Goal: Transaction & Acquisition: Purchase product/service

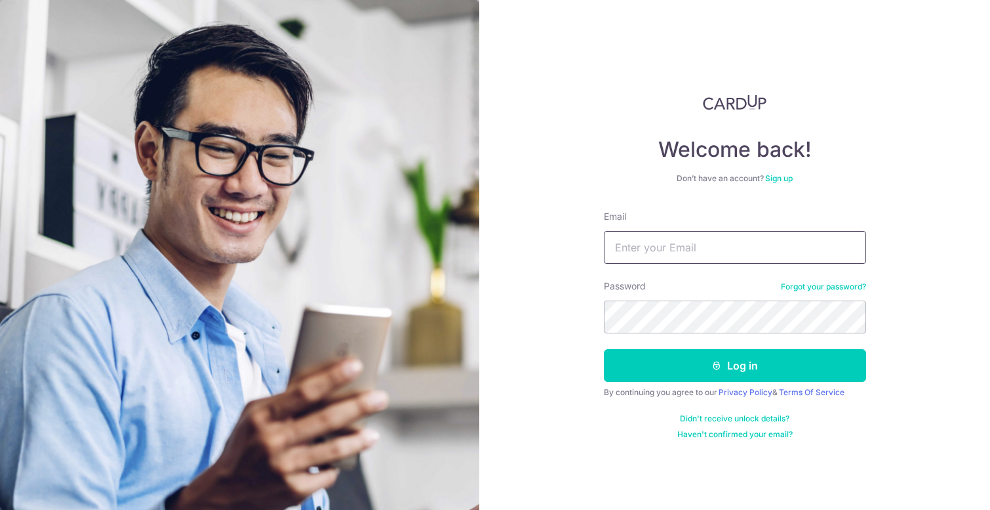
type input "[PERSON_NAME][EMAIL_ADDRESS][DOMAIN_NAME]"
click at [657, 254] on input "[PERSON_NAME][EMAIL_ADDRESS][DOMAIN_NAME]" at bounding box center [735, 247] width 262 height 33
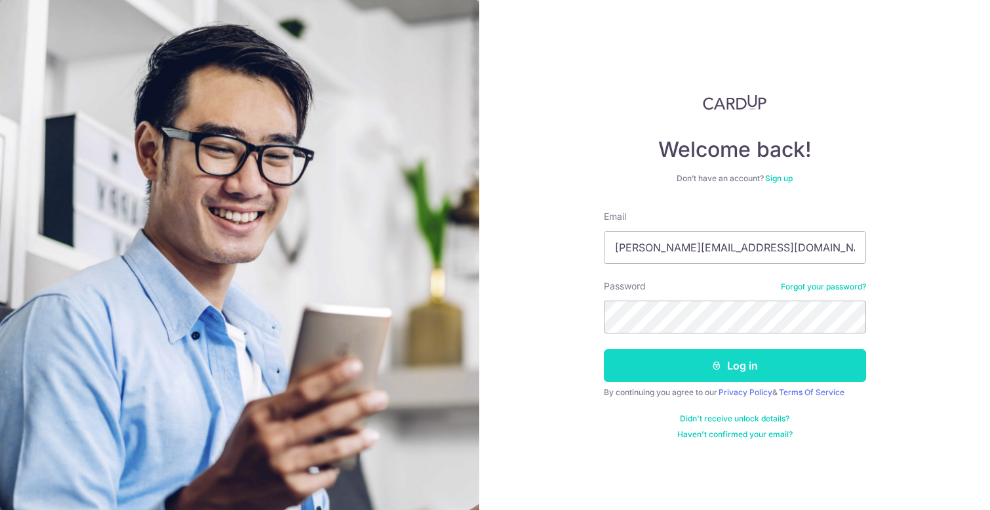
click at [659, 373] on button "Log in" at bounding box center [735, 365] width 262 height 33
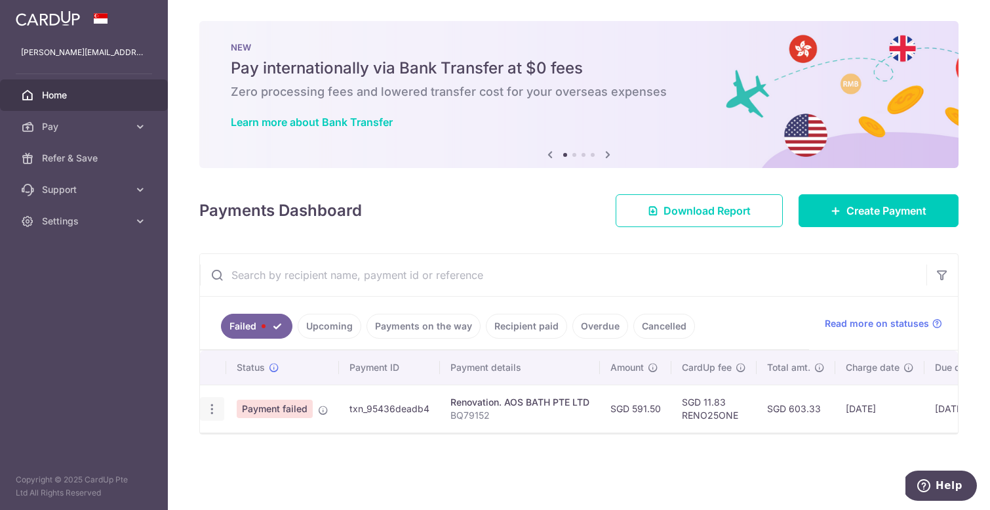
click at [212, 409] on icon "button" at bounding box center [212, 409] width 14 height 14
click at [256, 440] on span "Update payment" at bounding box center [281, 445] width 89 height 16
radio input "true"
type input "591.50"
type input "BQ79152"
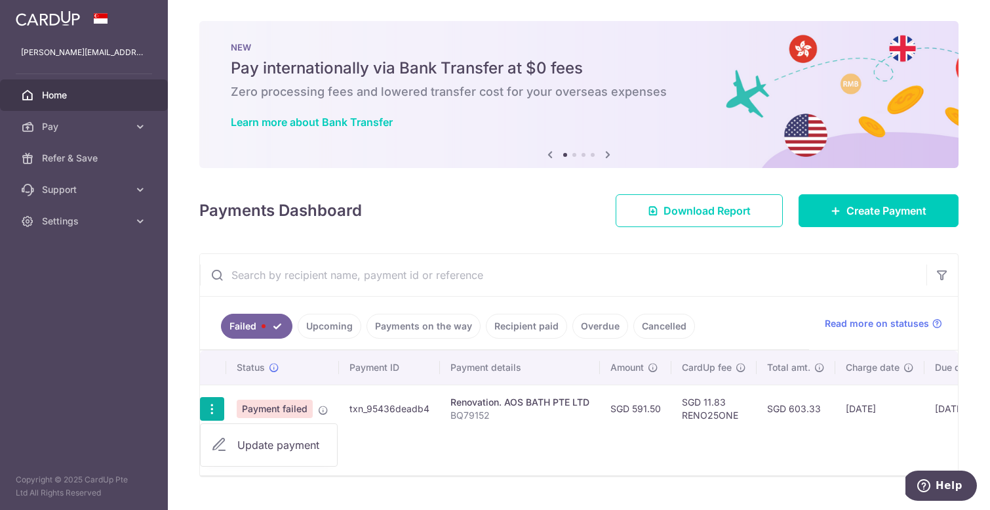
type input "50% deposit"
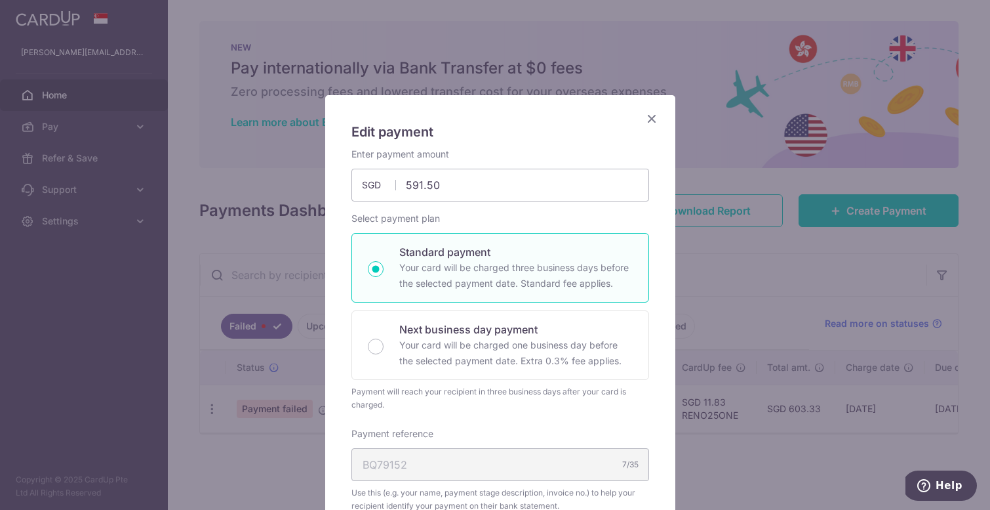
type input "RENO25ONE"
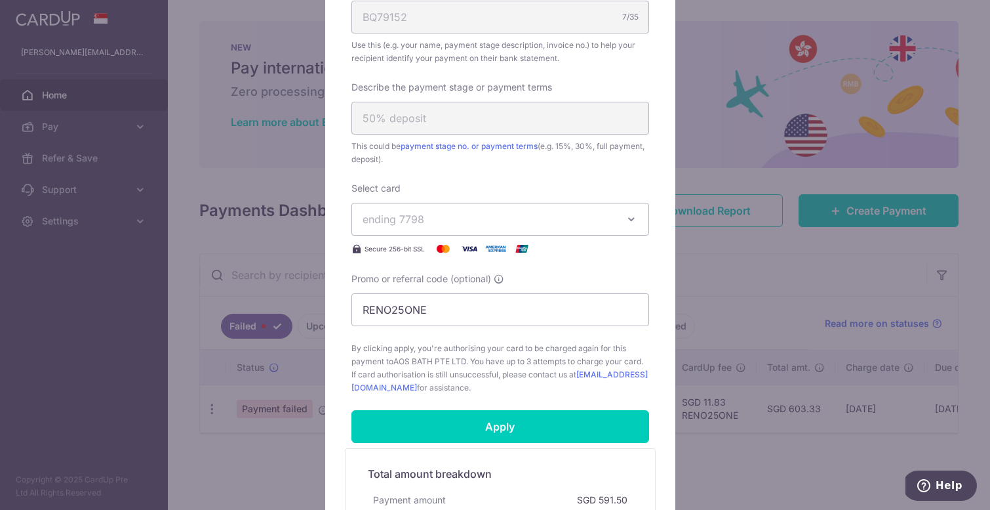
scroll to position [449, 0]
click at [420, 220] on span "ending 7798" at bounding box center [489, 218] width 252 height 16
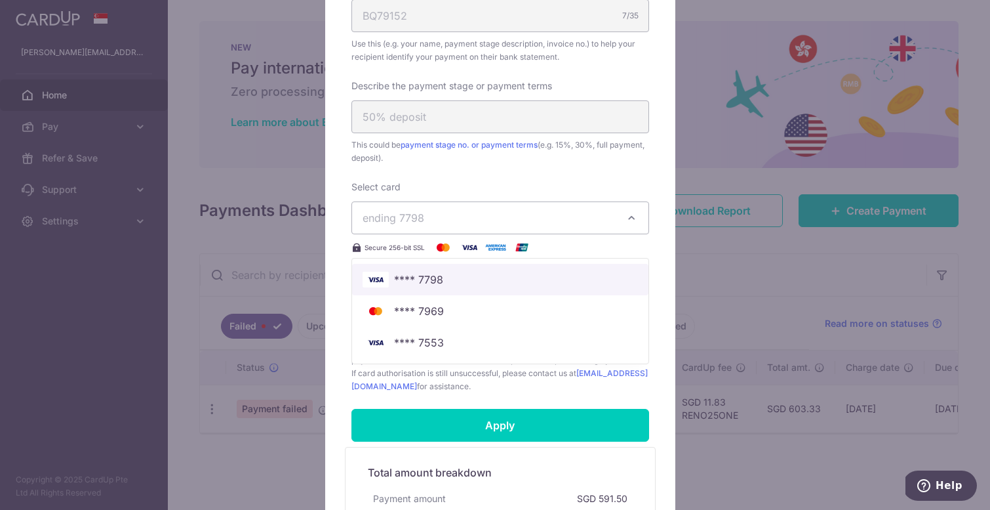
click at [433, 280] on span "**** 7798" at bounding box center [418, 279] width 49 height 16
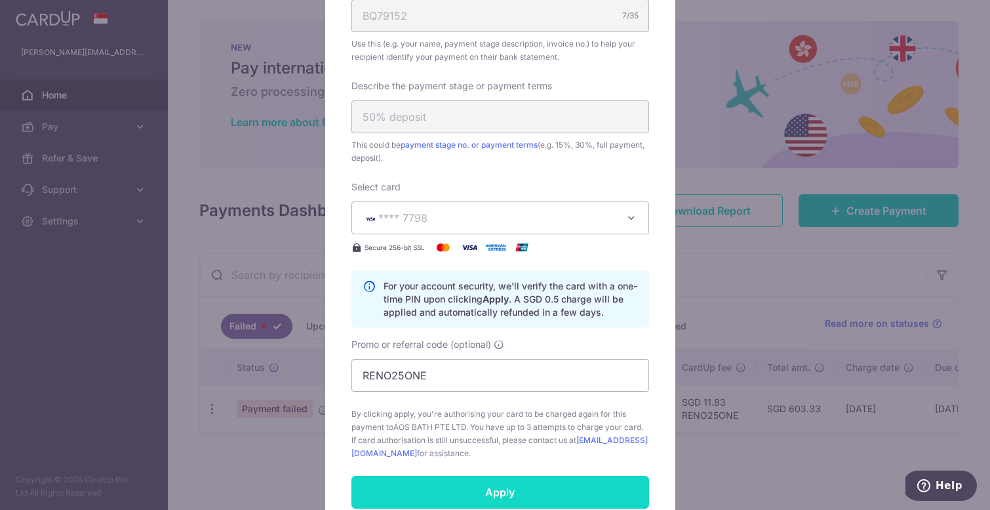
scroll to position [584, 0]
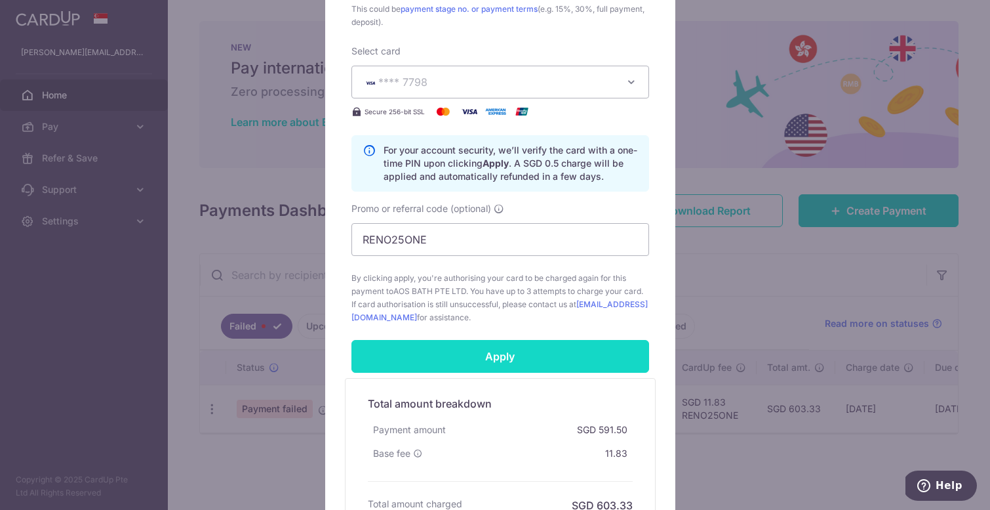
click at [488, 365] on input "Apply" at bounding box center [500, 356] width 298 height 33
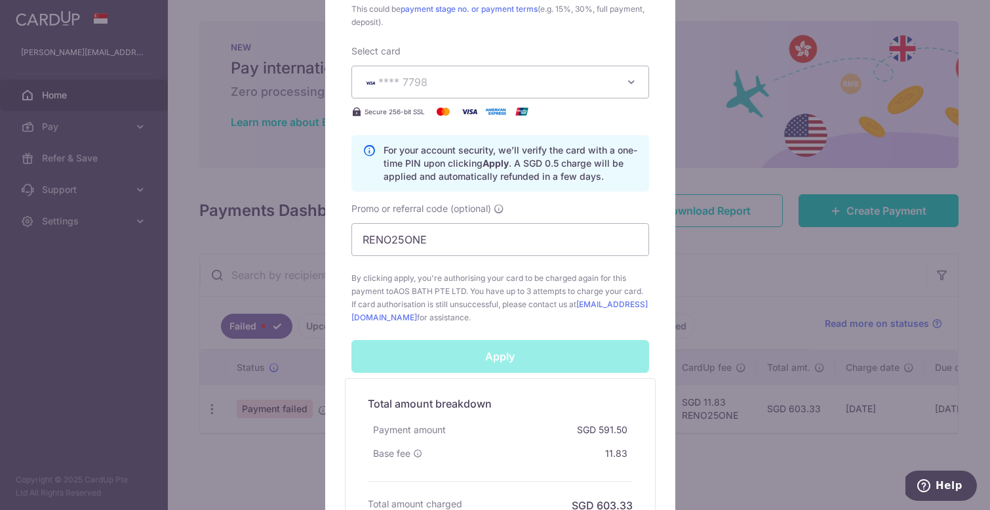
scroll to position [720, 0]
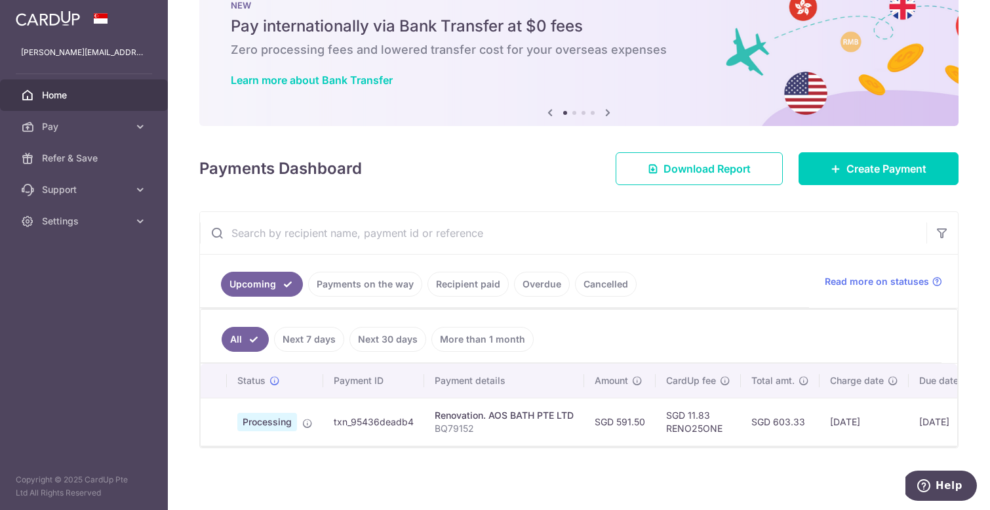
scroll to position [0, 42]
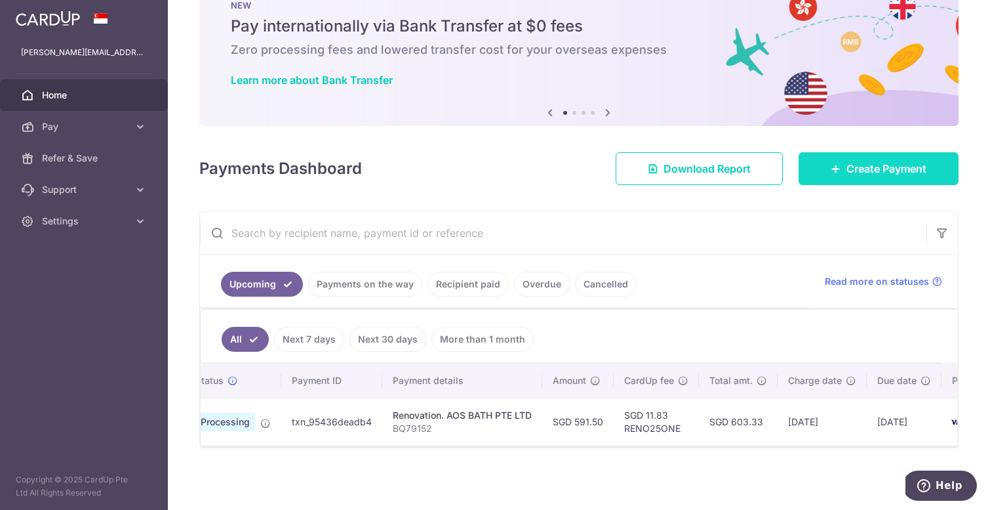
click at [857, 161] on span "Create Payment" at bounding box center [887, 169] width 80 height 16
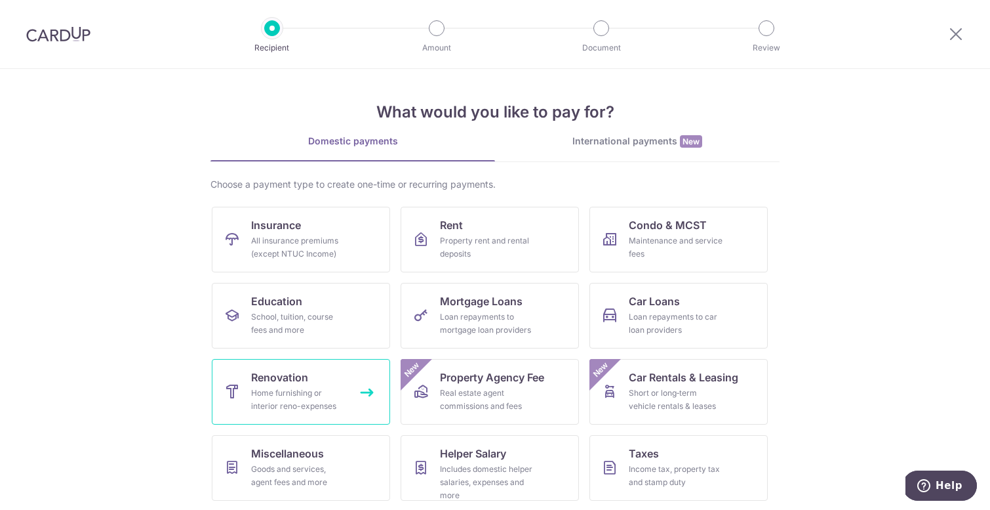
click at [287, 381] on span "Renovation" at bounding box center [279, 377] width 57 height 16
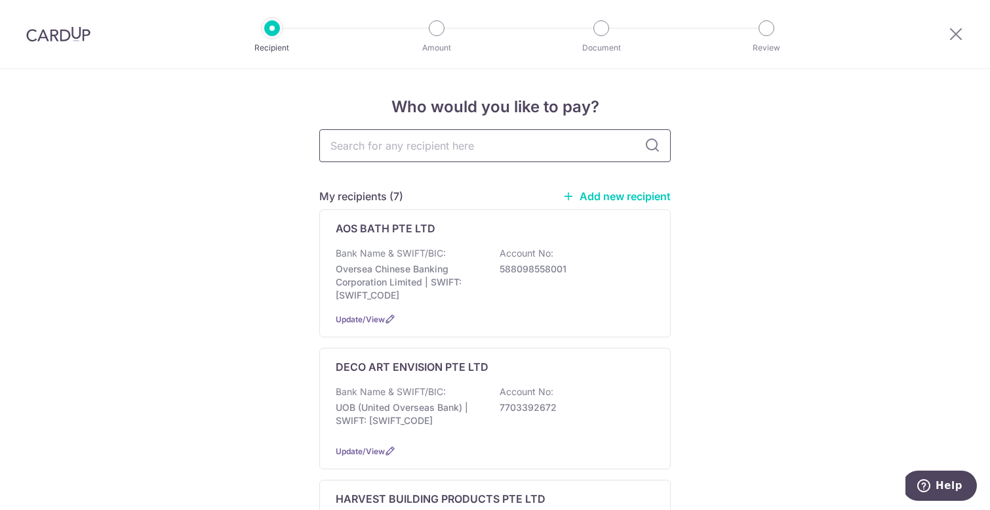
click at [423, 141] on input "text" at bounding box center [494, 145] width 351 height 33
click at [635, 193] on link "Add new recipient" at bounding box center [617, 196] width 108 height 13
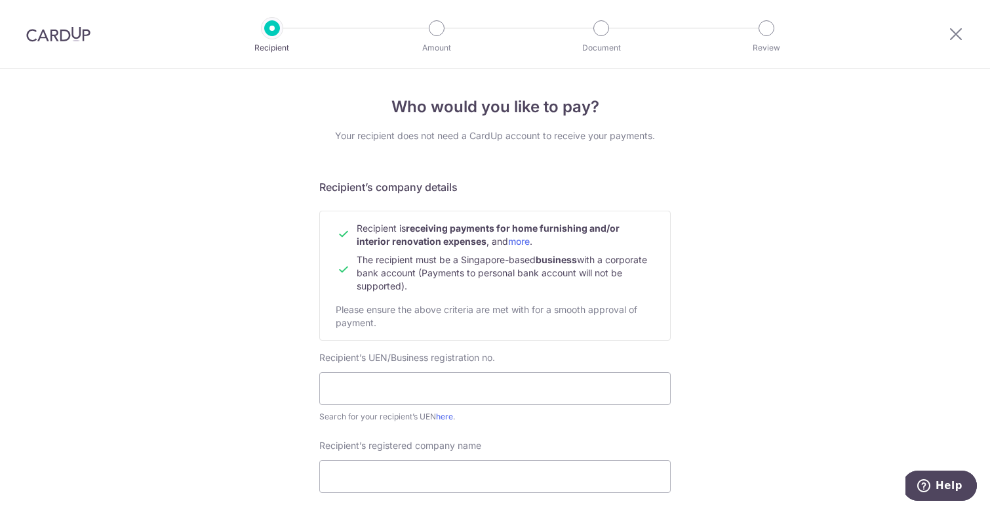
click at [414, 363] on label "Recipient’s UEN/Business registration no." at bounding box center [408, 357] width 178 height 13
click at [395, 384] on input "text" at bounding box center [494, 388] width 351 height 33
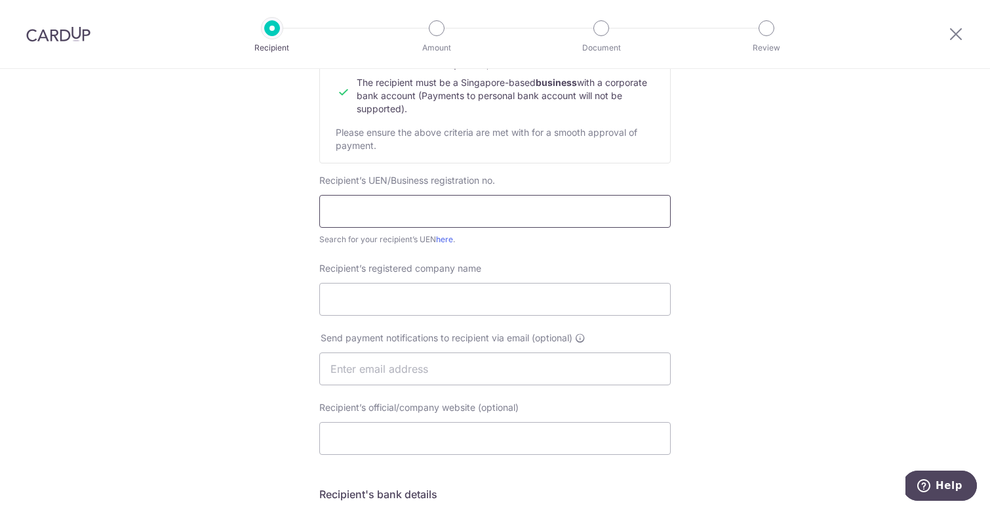
scroll to position [454, 0]
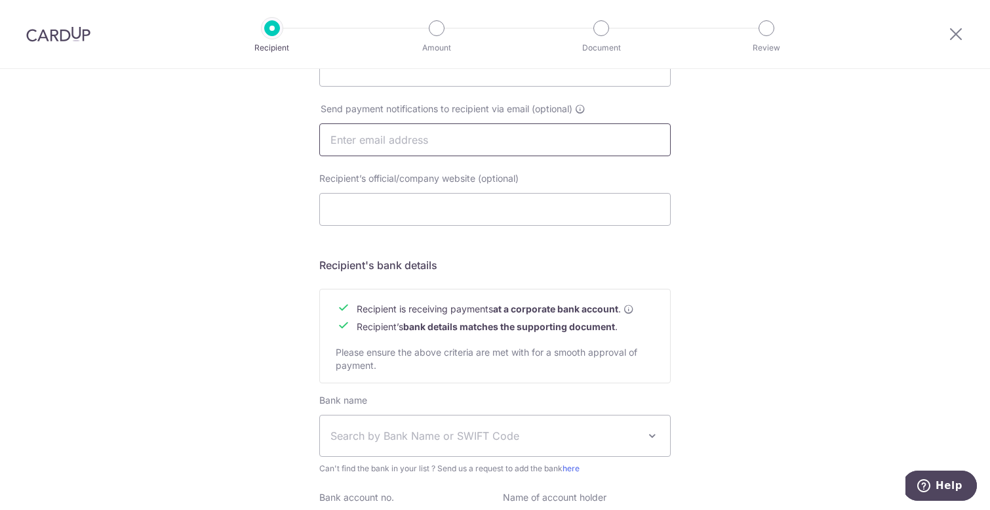
click at [439, 143] on input "text" at bounding box center [494, 139] width 351 height 33
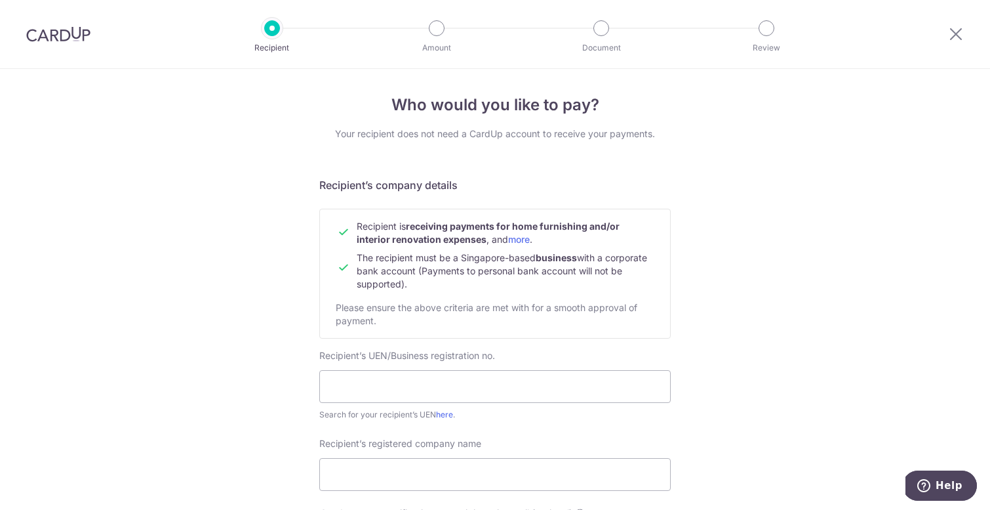
scroll to position [0, 0]
click at [368, 388] on input "text" at bounding box center [494, 388] width 351 height 33
type input "S"
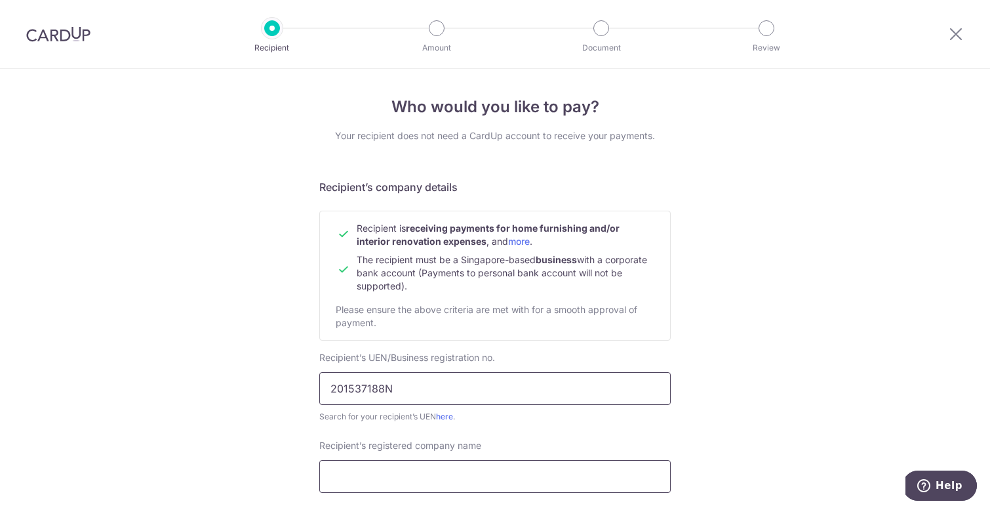
type input "201537188N"
click at [372, 462] on input "Recipient’s registered company name" at bounding box center [494, 476] width 351 height 33
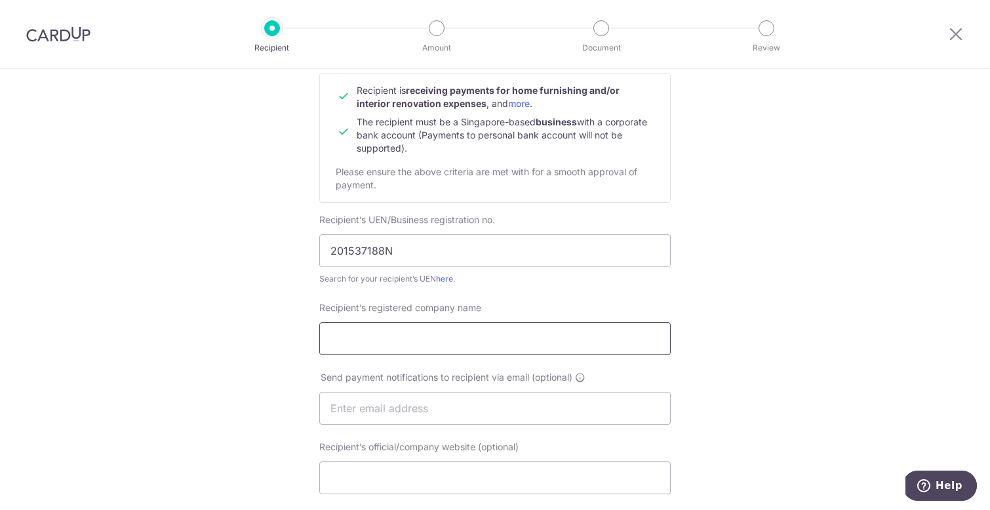
click at [399, 332] on input "Recipient’s registered company name" at bounding box center [494, 338] width 351 height 33
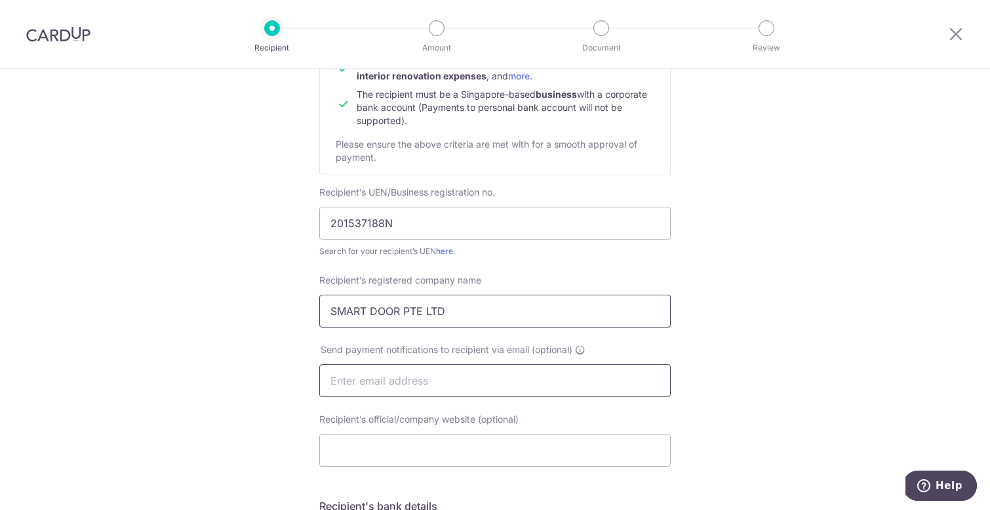
type input "SMART DOOR PTE LTD"
click at [405, 384] on input "text" at bounding box center [494, 380] width 351 height 33
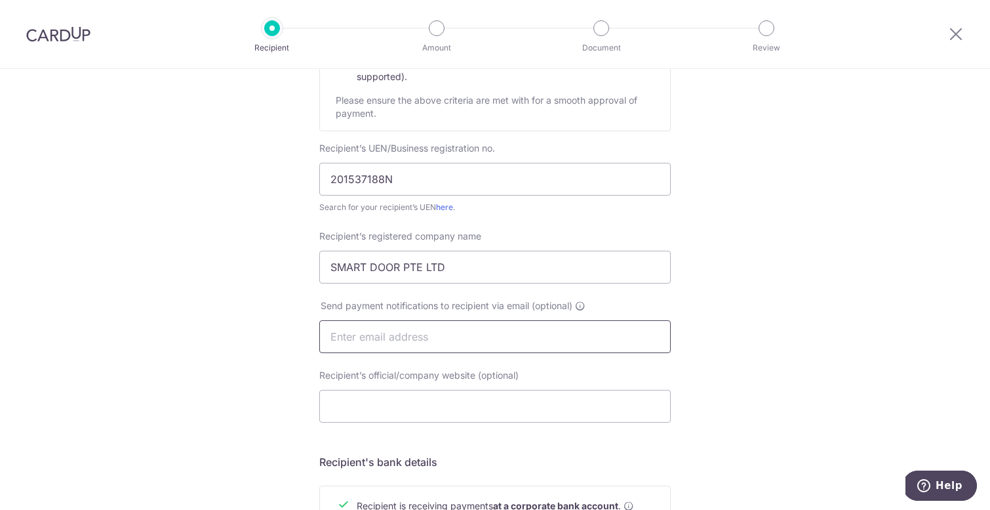
scroll to position [297, 0]
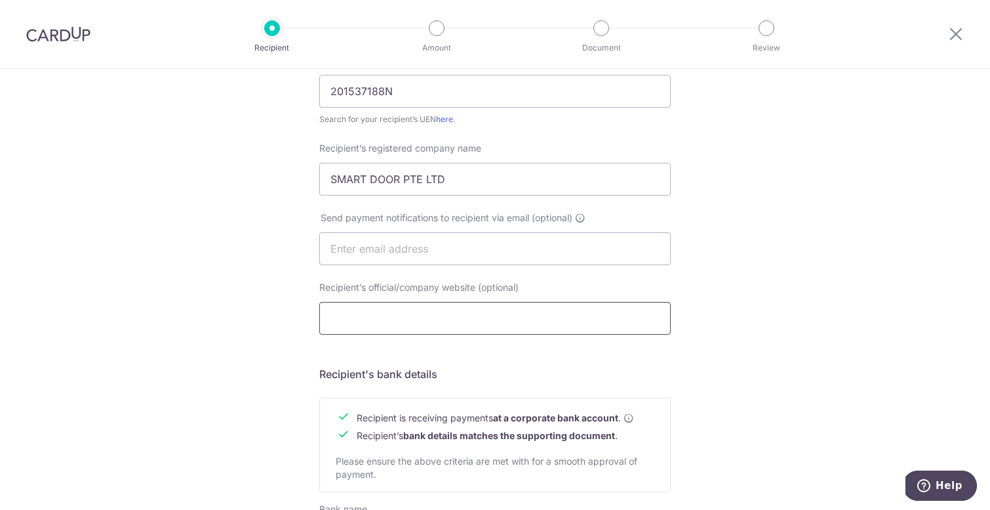
click at [471, 319] on input "Recipient’s official/company website (optional)" at bounding box center [494, 318] width 351 height 33
click at [465, 251] on input "text" at bounding box center [494, 248] width 351 height 33
type input "enquiry@doctordoors.com.sg"
click at [437, 318] on input "Recipient’s official/company website (optional)" at bounding box center [494, 318] width 351 height 33
paste input "https://smartdoor.com.sg/"
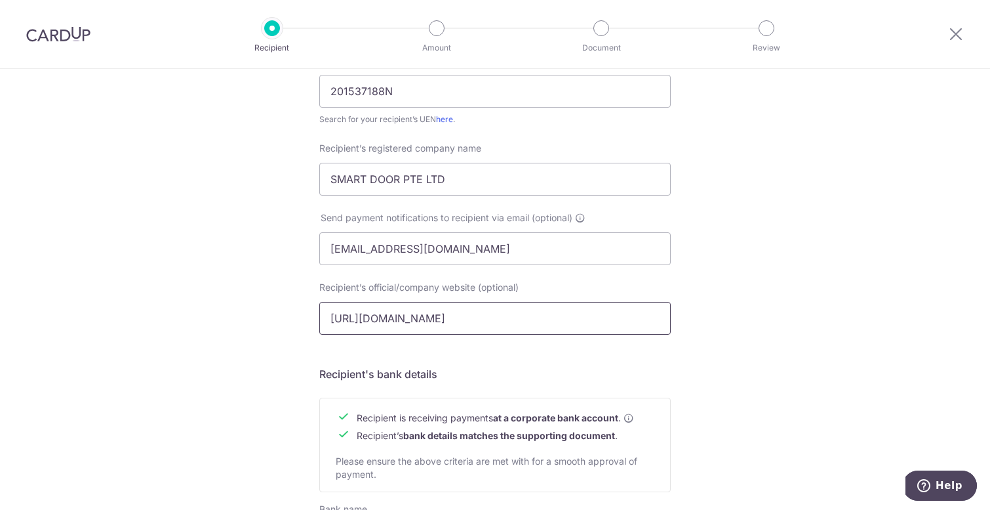
type input "https://smartdoor.com.sg/"
click at [298, 323] on div "Who would you like to pay? Your recipient does not need a CardUp account to rec…" at bounding box center [495, 265] width 990 height 986
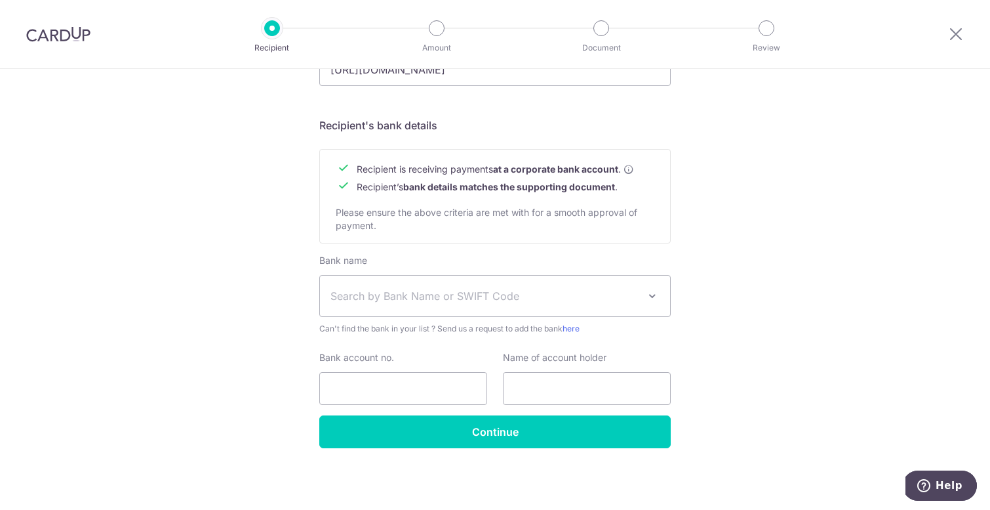
click at [354, 307] on span "Search by Bank Name or SWIFT Code" at bounding box center [495, 295] width 350 height 41
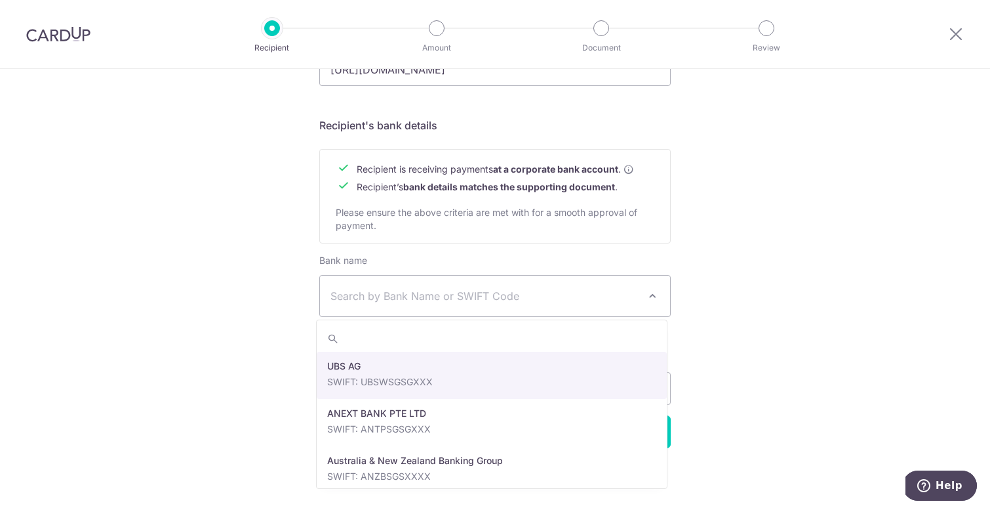
click at [239, 338] on div "Who would you like to pay? Your recipient does not need a CardUp account to rec…" at bounding box center [495, 16] width 990 height 986
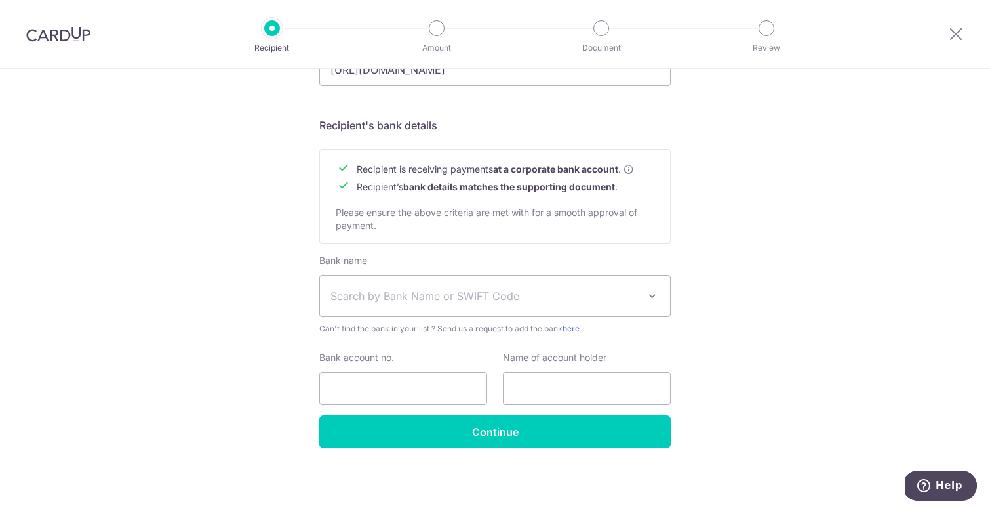
click at [360, 301] on span "Search by Bank Name or SWIFT Code" at bounding box center [485, 296] width 308 height 16
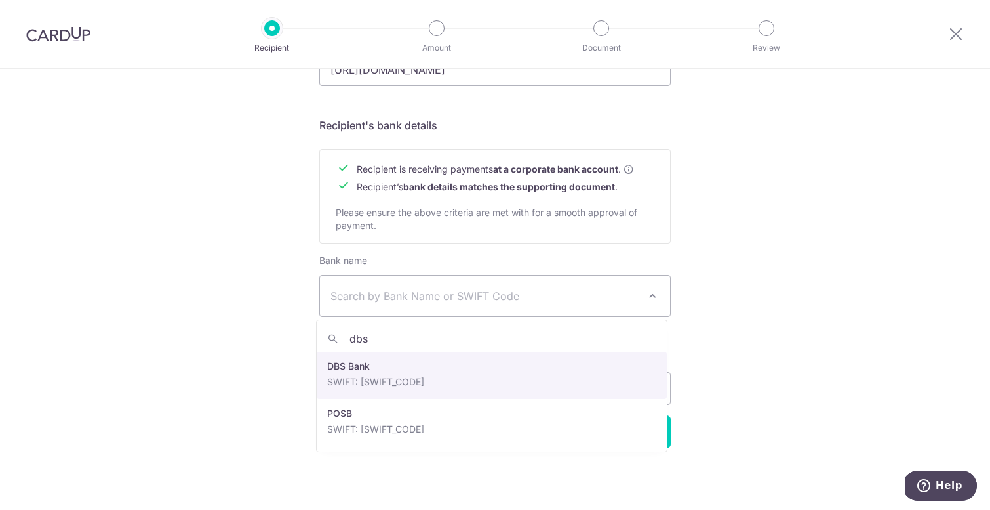
type input "dbs"
select select "6"
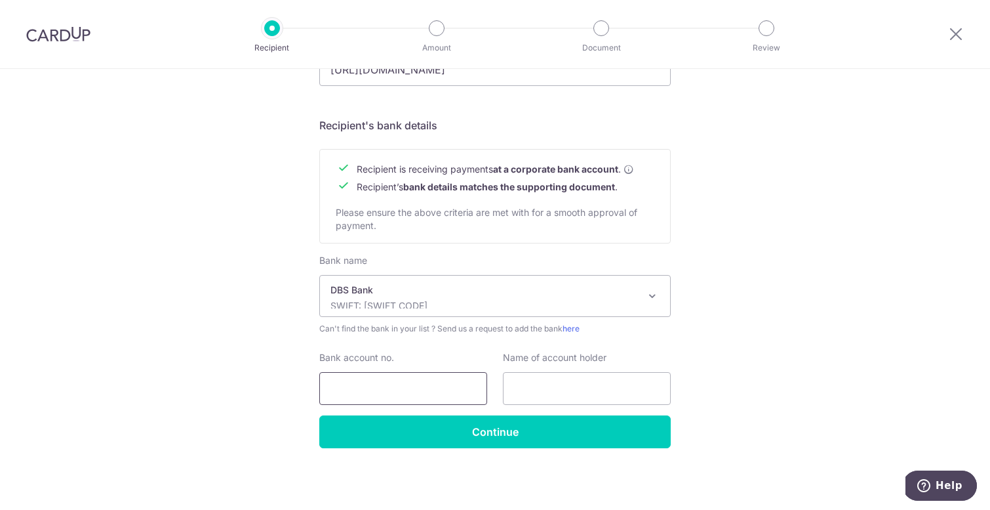
click at [371, 395] on input "Bank account no." at bounding box center [403, 388] width 168 height 33
type input "0199068476"
click at [553, 386] on input "text" at bounding box center [587, 388] width 168 height 33
type input "SMART DOOR PTE LTD"
click at [778, 311] on div "Who would you like to pay? Your recipient does not need a CardUp account to rec…" at bounding box center [495, 16] width 990 height 986
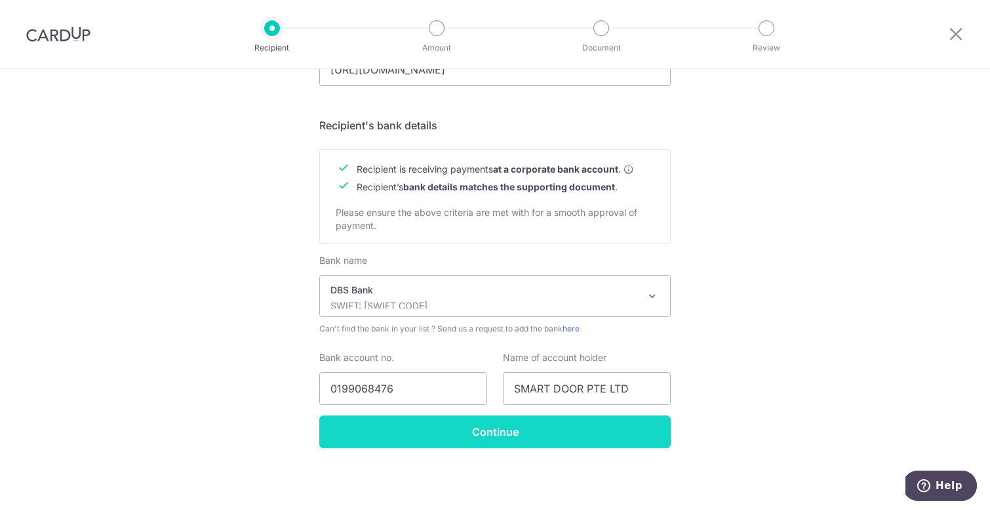
click at [601, 430] on input "Continue" at bounding box center [494, 431] width 351 height 33
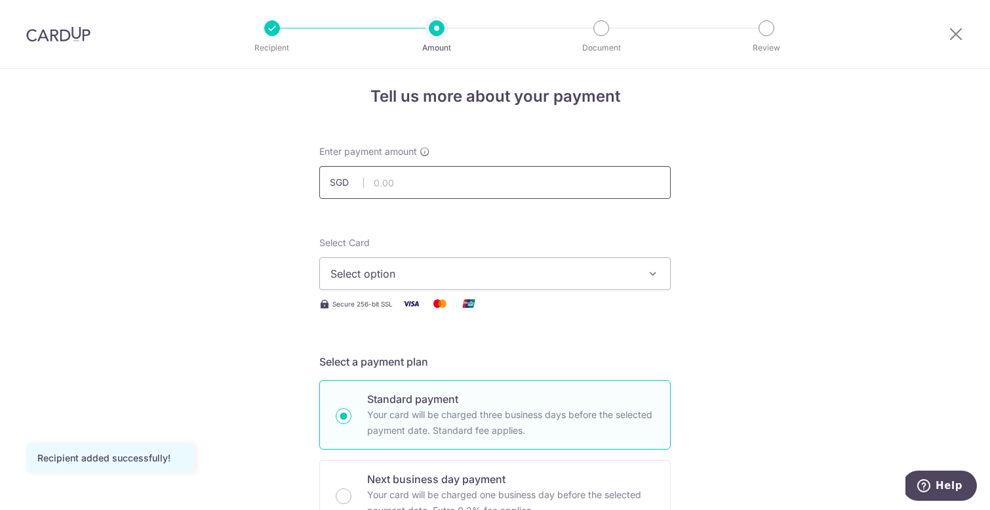
scroll to position [28, 0]
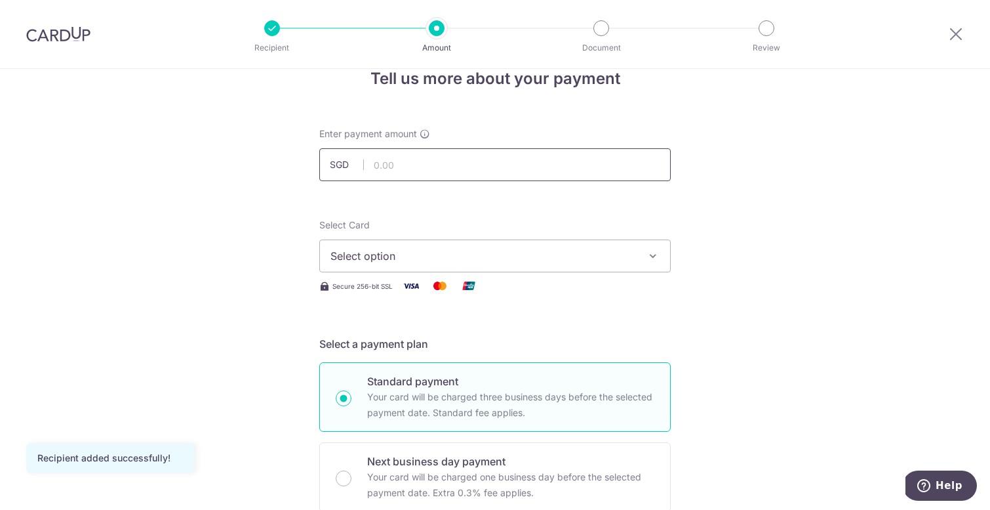
click at [394, 177] on input "text" at bounding box center [494, 164] width 351 height 33
type input "2,500.00"
click at [424, 259] on span "Select option" at bounding box center [484, 256] width 306 height 16
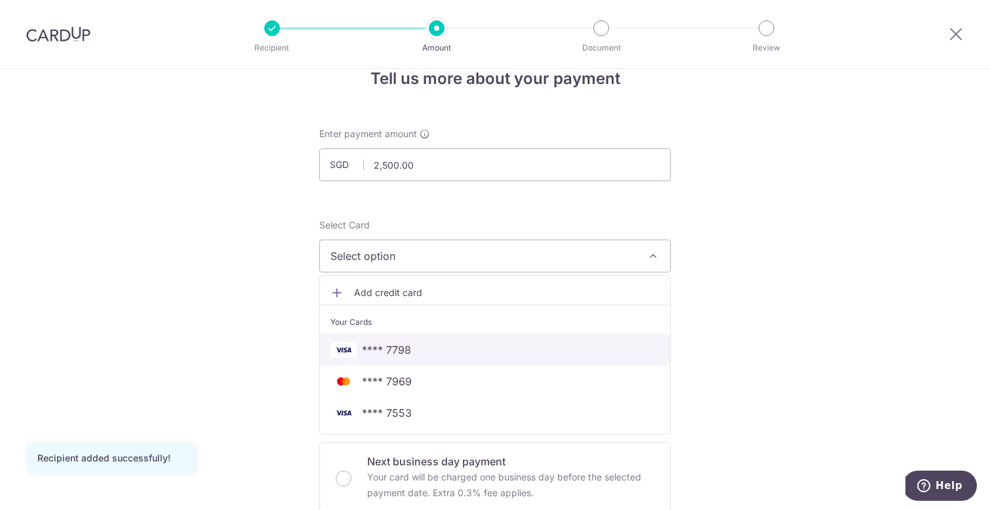
click at [400, 340] on link "**** 7798" at bounding box center [495, 349] width 350 height 31
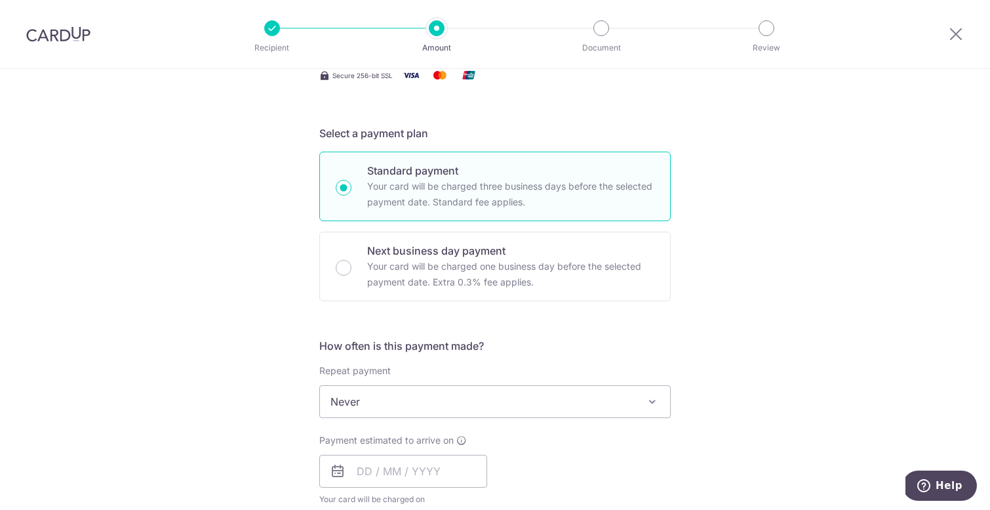
scroll to position [312, 0]
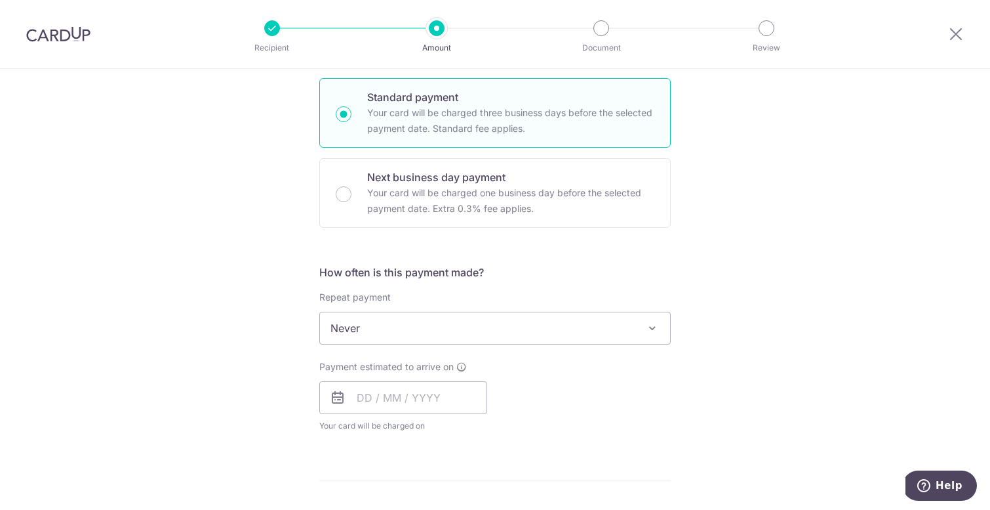
click at [383, 321] on span "Never" at bounding box center [495, 327] width 350 height 31
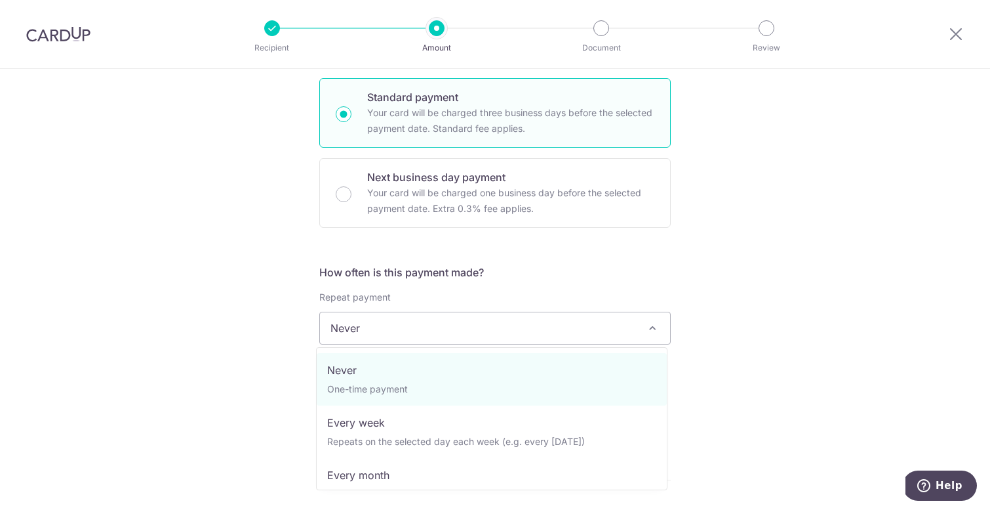
click at [373, 347] on span "Never One-time payment Every week Repeats on the selected day each week (e.g. e…" at bounding box center [491, 418] width 351 height 143
drag, startPoint x: 221, startPoint y: 365, endPoint x: 242, endPoint y: 365, distance: 21.0
click at [221, 365] on div "Tell us more about your payment Enter payment amount SGD 2,500.00 2500.00 Recip…" at bounding box center [495, 394] width 990 height 1274
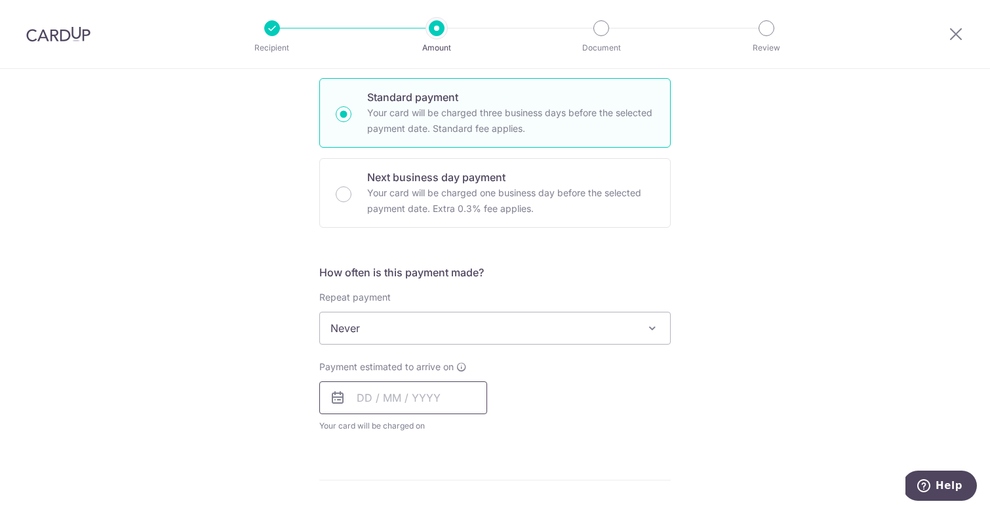
click at [398, 397] on input "text" at bounding box center [403, 397] width 168 height 33
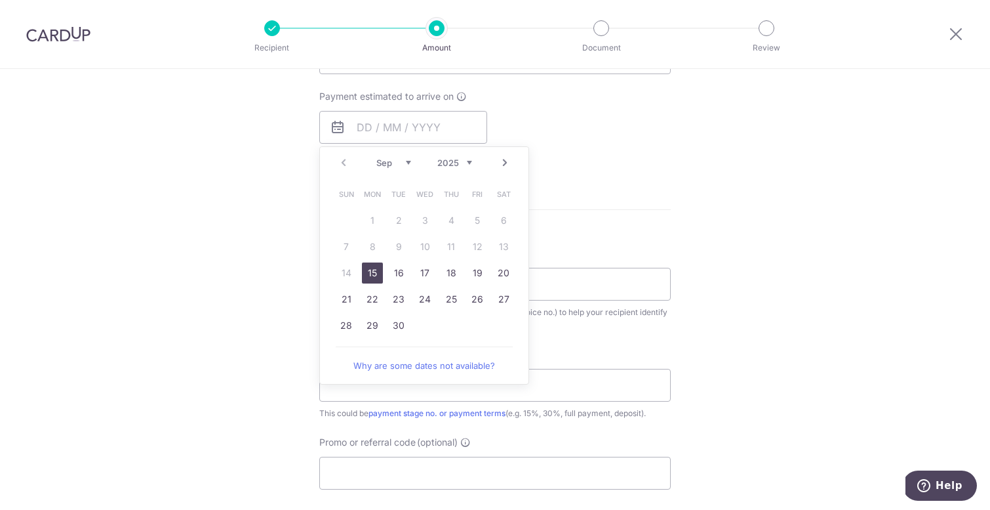
click at [367, 271] on link "15" at bounding box center [372, 272] width 21 height 21
type input "[DATE]"
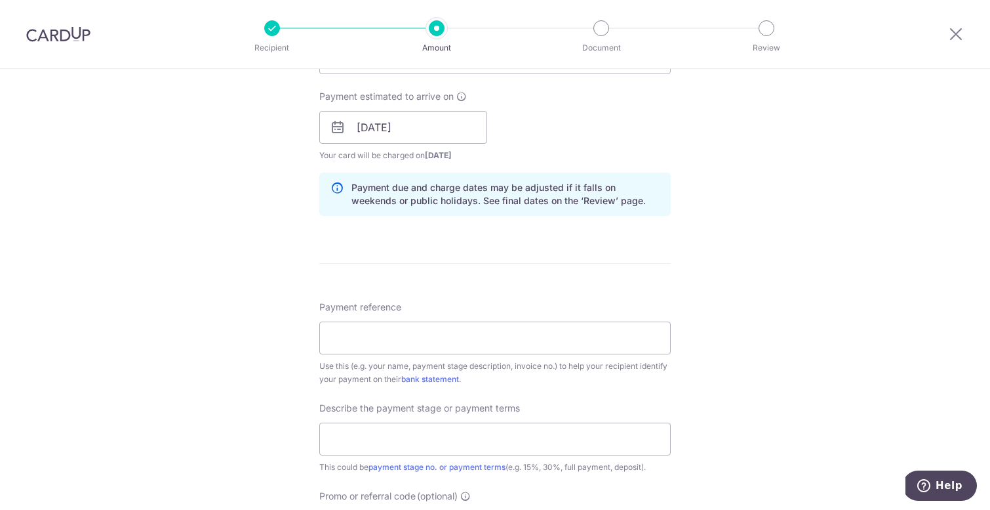
click at [326, 285] on form "Enter payment amount SGD 2,500.00 2500.00 Recipient added successfully! Select …" at bounding box center [494, 163] width 351 height 1180
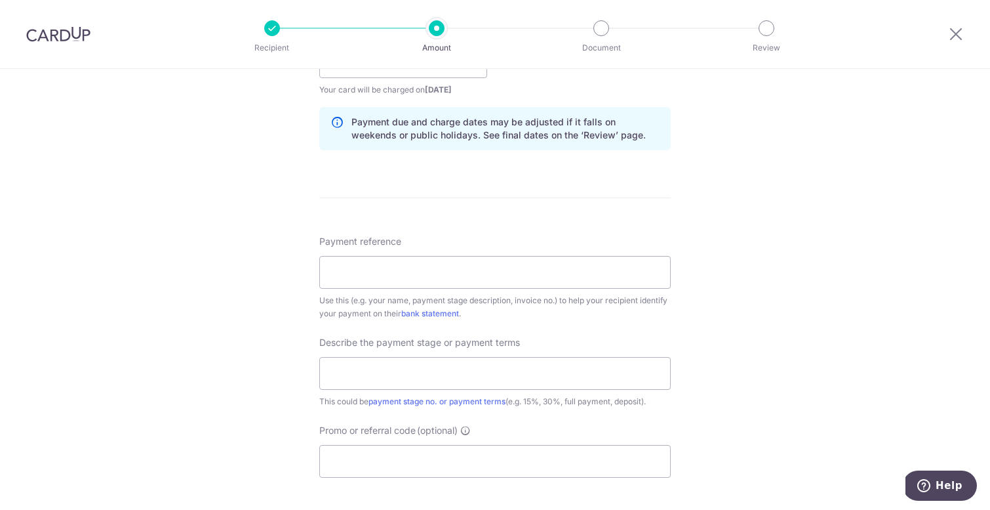
scroll to position [618, 0]
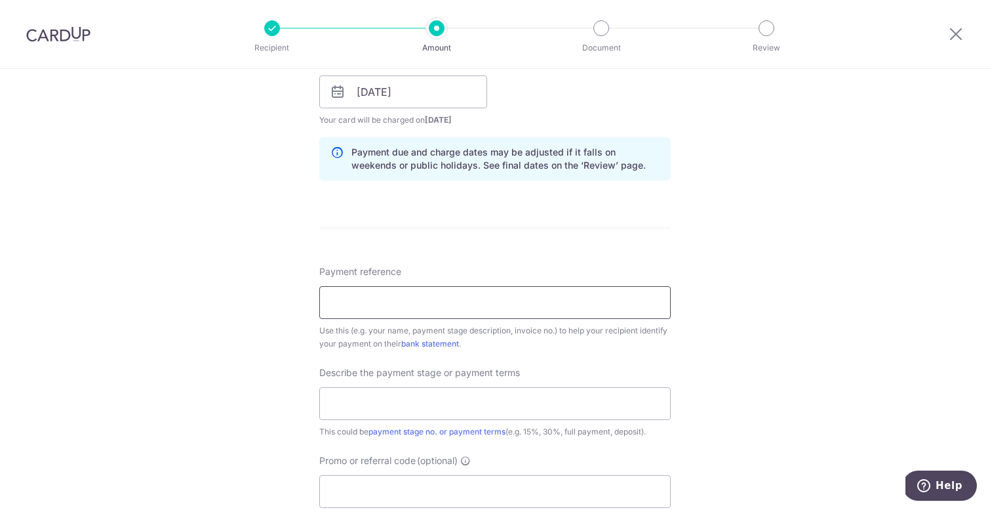
click at [365, 317] on input "Payment reference" at bounding box center [494, 302] width 351 height 33
click at [250, 332] on div "Tell us more about your payment Enter payment amount SGD 2,500.00 2500.00 Recip…" at bounding box center [495, 115] width 990 height 1328
click at [381, 305] on input "Payment reference" at bounding box center [494, 302] width 351 height 33
type input "6258"
click at [391, 395] on input "text" at bounding box center [494, 403] width 351 height 33
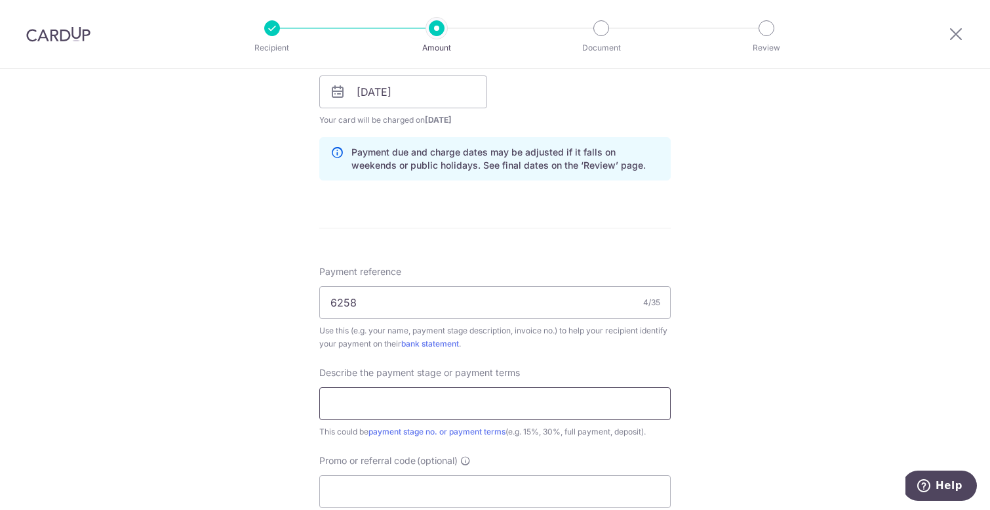
type input "50% deposit"
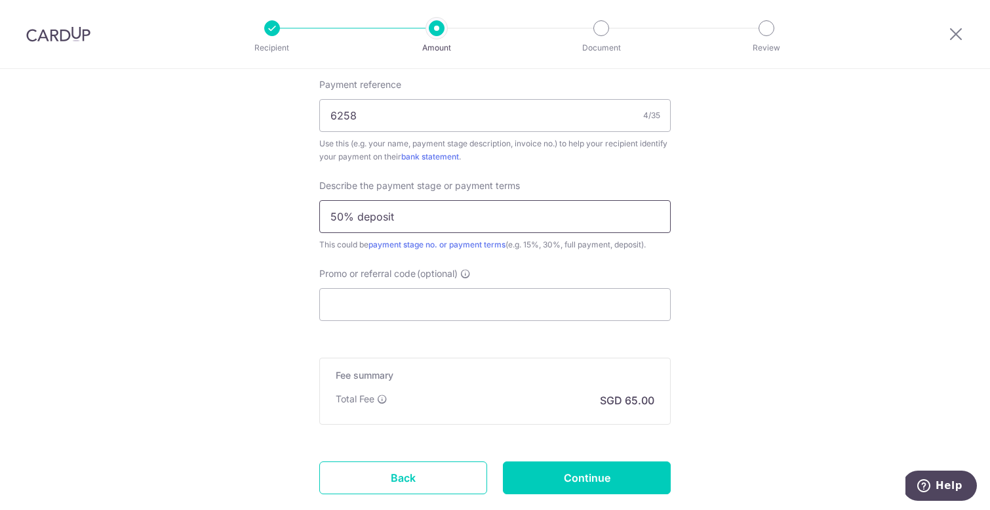
scroll to position [887, 0]
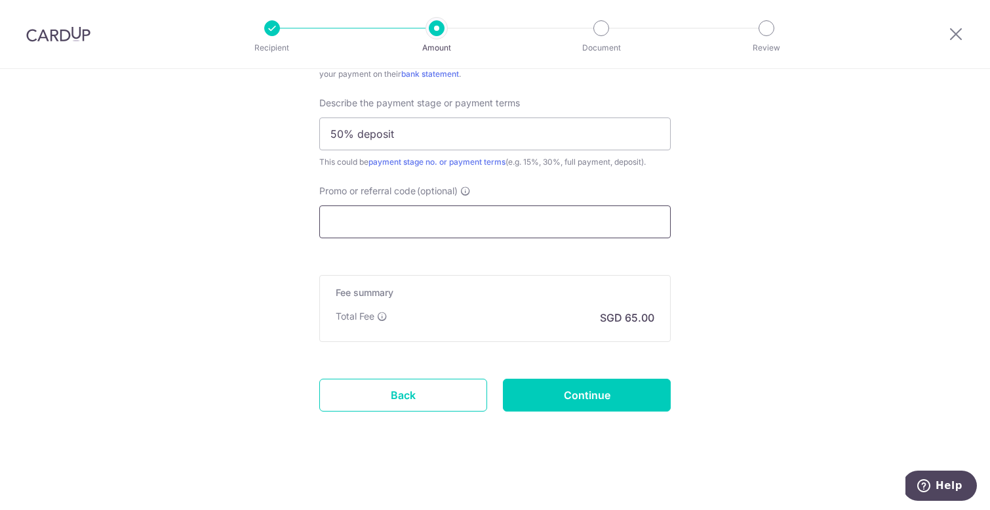
click at [382, 210] on input "Promo or referral code (optional)" at bounding box center [494, 221] width 351 height 33
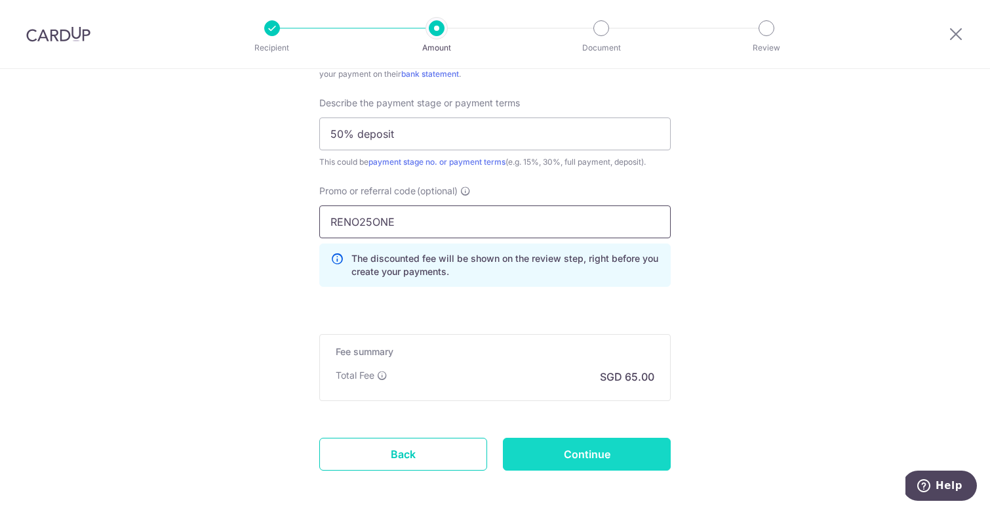
type input "RENO25ONE"
click at [591, 439] on input "Continue" at bounding box center [587, 453] width 168 height 33
type input "Create Schedule"
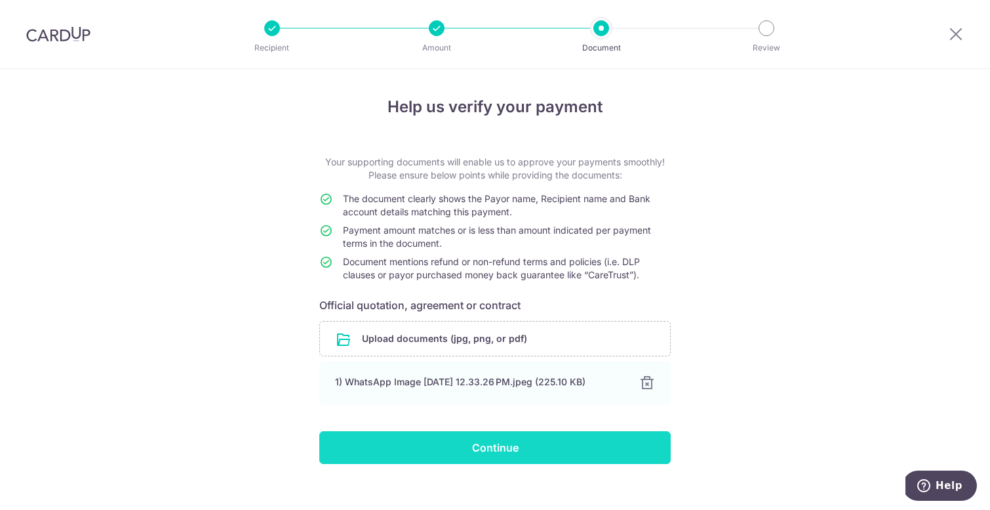
click at [506, 449] on input "Continue" at bounding box center [494, 447] width 351 height 33
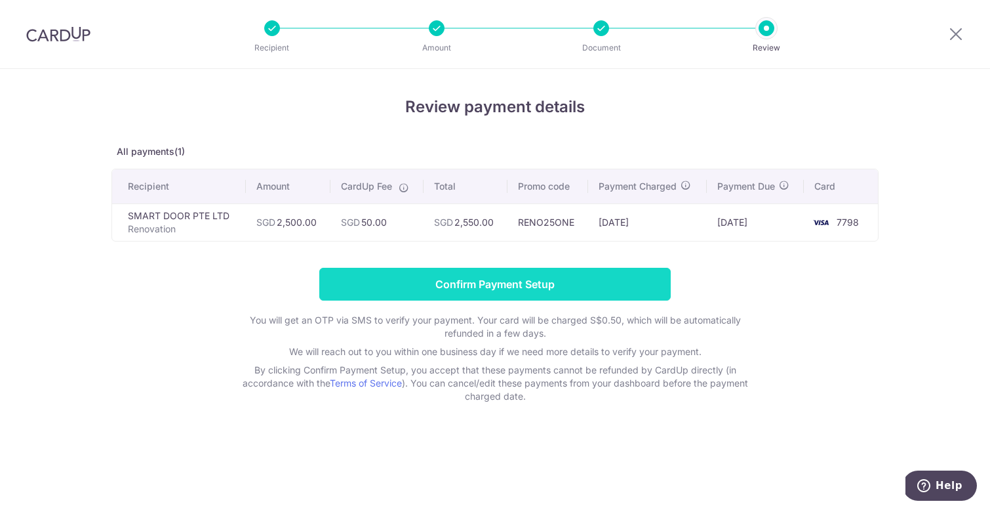
click at [485, 279] on input "Confirm Payment Setup" at bounding box center [494, 284] width 351 height 33
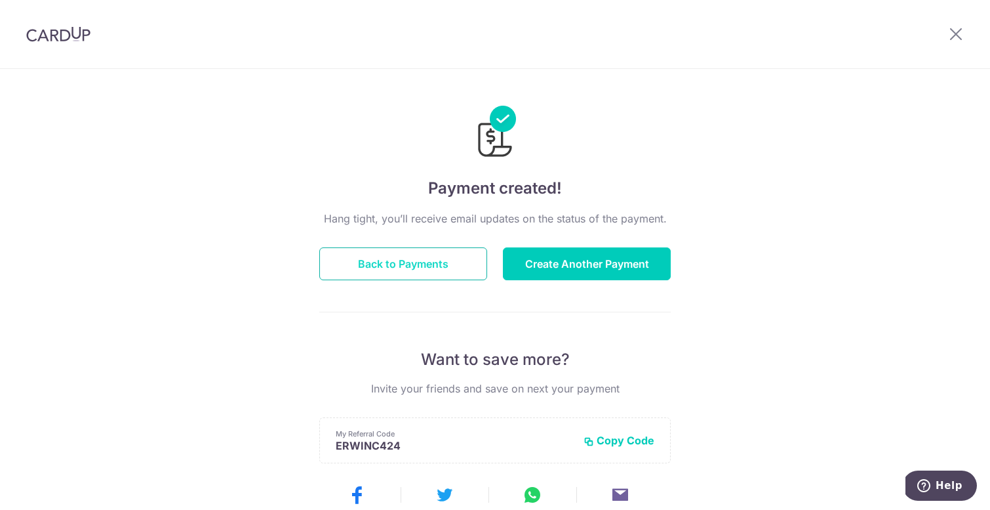
click at [425, 270] on button "Back to Payments" at bounding box center [403, 263] width 168 height 33
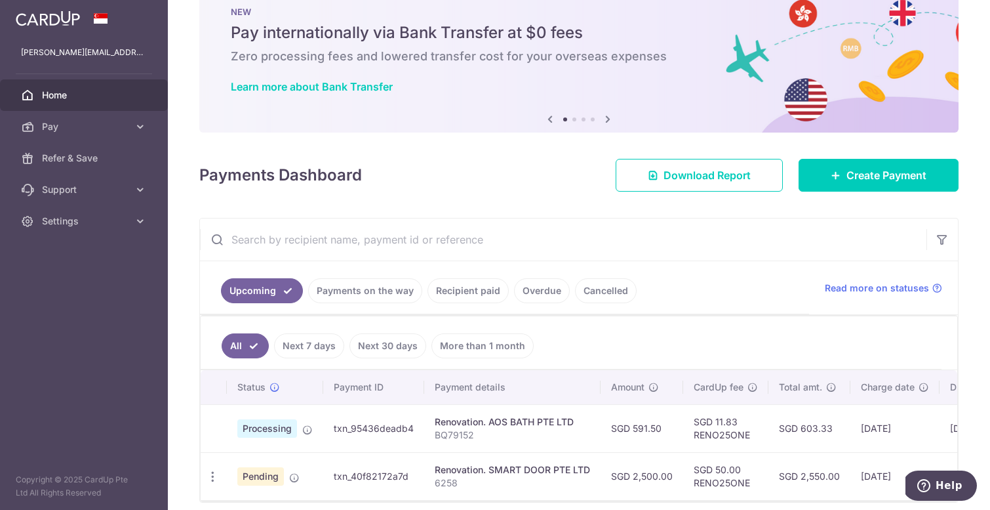
scroll to position [97, 0]
